Goal: Navigation & Orientation: Find specific page/section

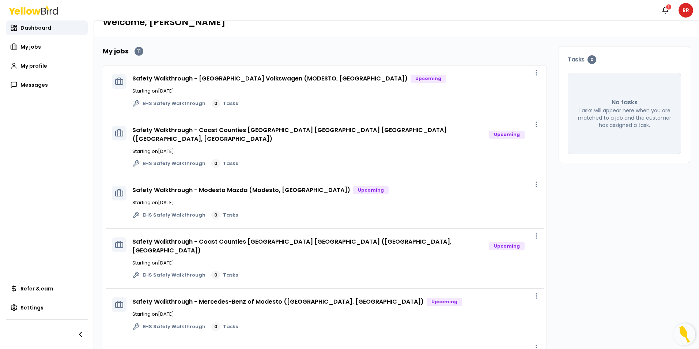
scroll to position [37, 0]
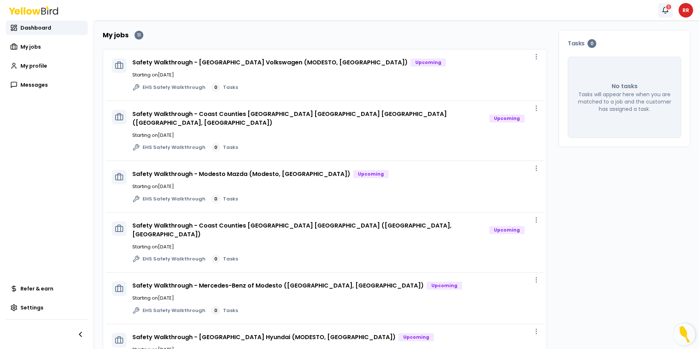
click at [667, 6] on div "1" at bounding box center [669, 7] width 7 height 7
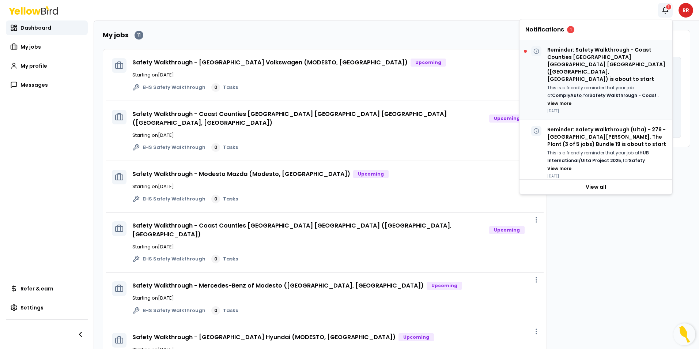
click at [593, 55] on p "Reminder: Safety Walkthrough - Coast Counties [GEOGRAPHIC_DATA] [GEOGRAPHIC_DAT…" at bounding box center [606, 64] width 119 height 37
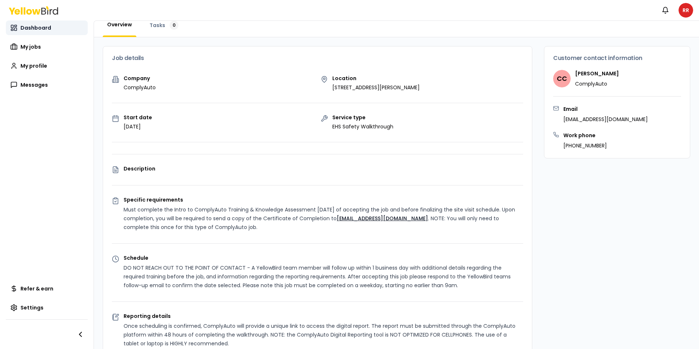
click at [40, 29] on span "Dashboard" at bounding box center [35, 27] width 31 height 7
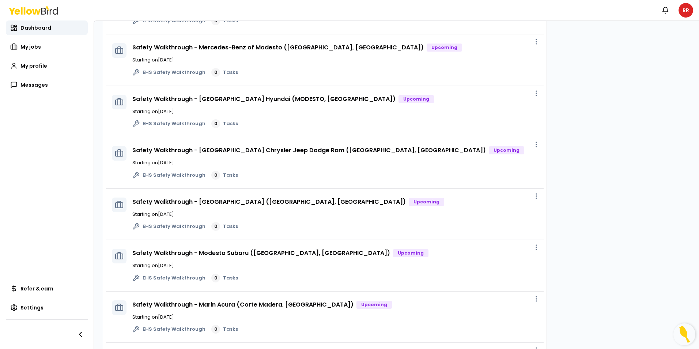
scroll to position [311, 0]
